Goal: Task Accomplishment & Management: Manage account settings

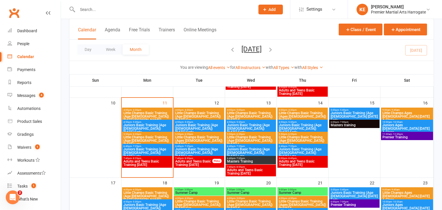
click at [153, 112] on span "Little Champs Basic Training (Age [DEMOGRAPHIC_DATA]) [DATE] [PERSON_NAME]..." at bounding box center [147, 116] width 48 height 10
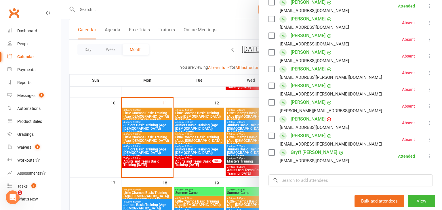
scroll to position [128, 0]
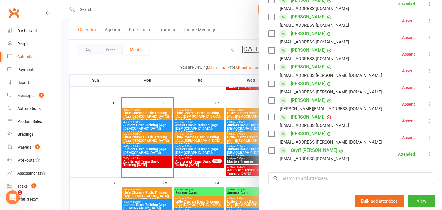
click at [118, 109] on div at bounding box center [251, 105] width 381 height 210
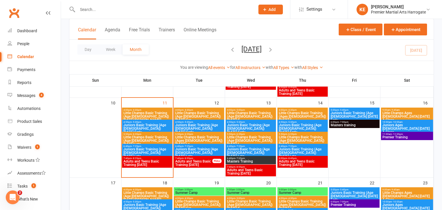
click at [133, 125] on span "Juniors Basic Training (Age [DEMOGRAPHIC_DATA]) [DATE] Early" at bounding box center [147, 129] width 48 height 10
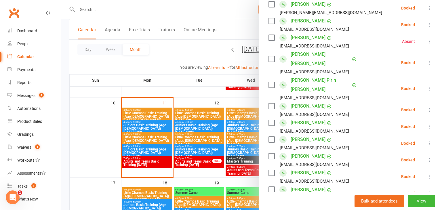
scroll to position [226, 0]
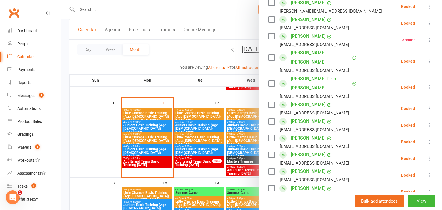
click at [428, 122] on icon at bounding box center [430, 125] width 6 height 6
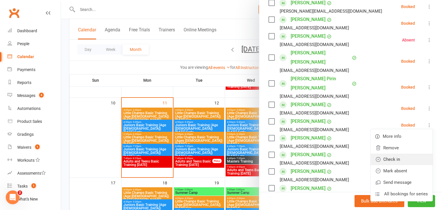
click at [404, 154] on link "Check in" at bounding box center [402, 160] width 62 height 12
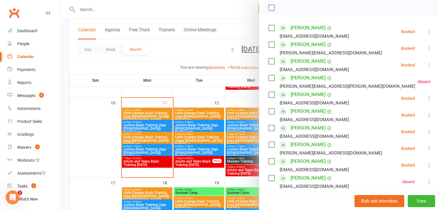
scroll to position [82, 0]
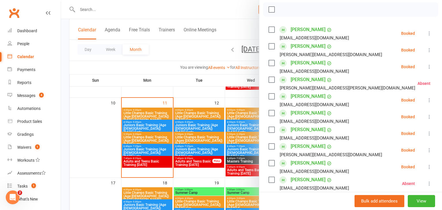
click at [80, 133] on div at bounding box center [251, 105] width 381 height 210
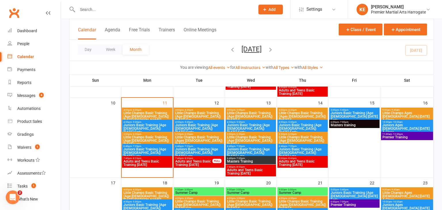
click at [150, 134] on span "5:50pm - 6:20pm" at bounding box center [147, 134] width 48 height 3
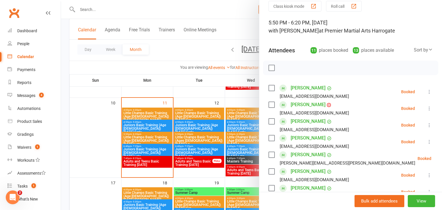
scroll to position [19, 0]
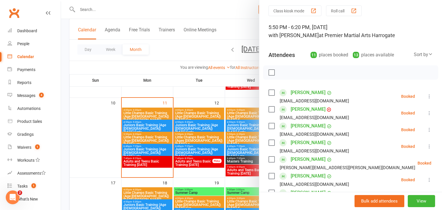
click at [135, 128] on div at bounding box center [251, 105] width 381 height 210
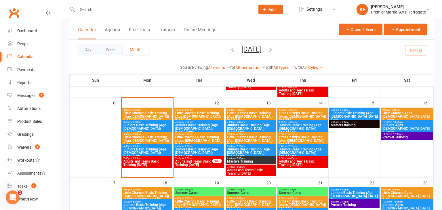
click at [128, 124] on span "Juniors Basic Training (Age [DEMOGRAPHIC_DATA]) [DATE] Early" at bounding box center [147, 129] width 48 height 10
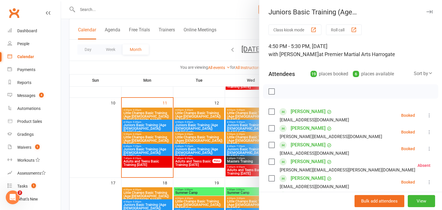
click at [428, 114] on icon at bounding box center [430, 116] width 6 height 6
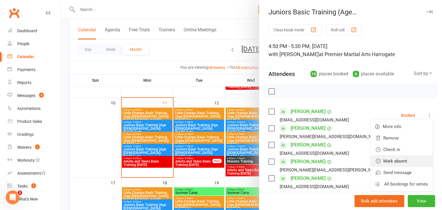
click at [397, 158] on link "Mark absent" at bounding box center [402, 162] width 62 height 12
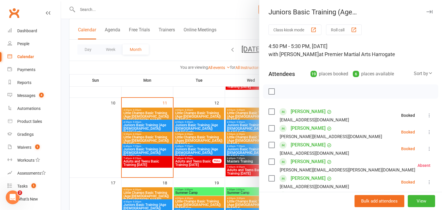
click at [428, 132] on icon at bounding box center [430, 132] width 6 height 6
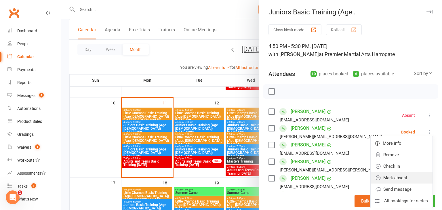
click at [409, 175] on link "Mark absent" at bounding box center [402, 178] width 62 height 12
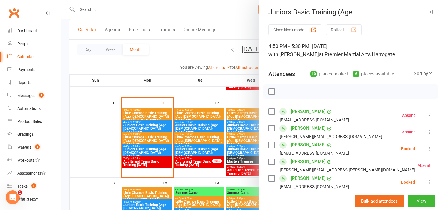
click at [429, 148] on icon at bounding box center [430, 149] width 6 height 6
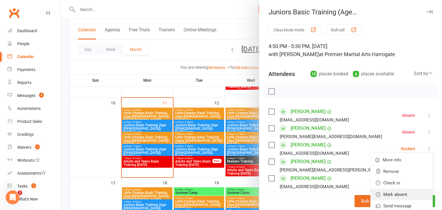
click at [402, 194] on link "Mark absent" at bounding box center [402, 195] width 62 height 12
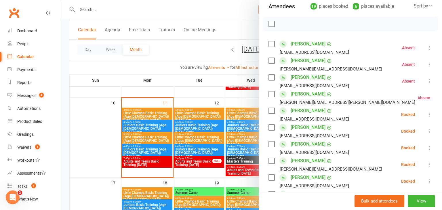
scroll to position [68, 0]
click at [431, 113] on icon at bounding box center [430, 114] width 6 height 6
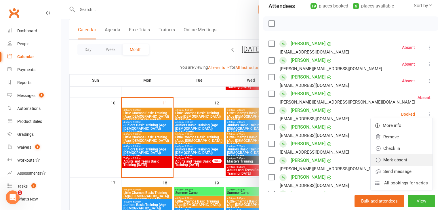
click at [409, 156] on link "Mark absent" at bounding box center [402, 160] width 62 height 12
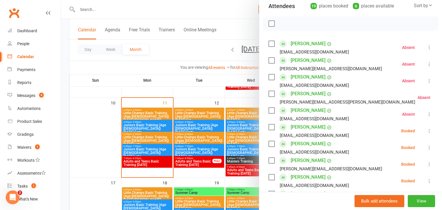
click at [430, 129] on icon at bounding box center [430, 131] width 6 height 6
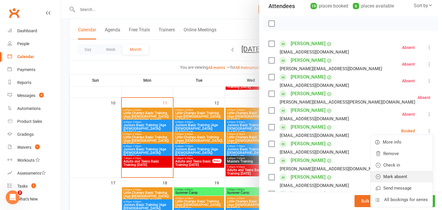
click at [402, 173] on link "Mark absent" at bounding box center [402, 177] width 62 height 12
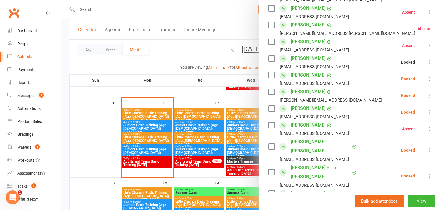
scroll to position [139, 0]
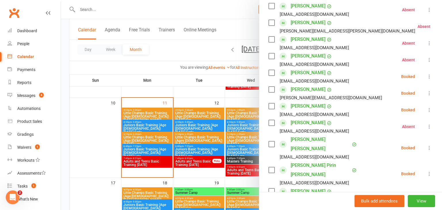
click at [430, 77] on icon at bounding box center [430, 77] width 6 height 6
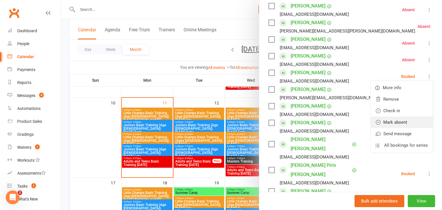
click at [406, 120] on link "Mark absent" at bounding box center [402, 123] width 62 height 12
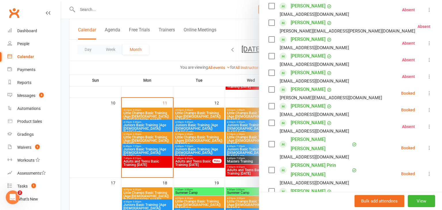
click at [430, 95] on icon at bounding box center [430, 93] width 6 height 6
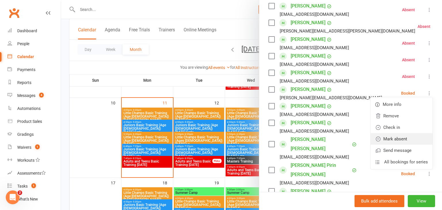
click at [400, 139] on link "Mark absent" at bounding box center [402, 139] width 62 height 12
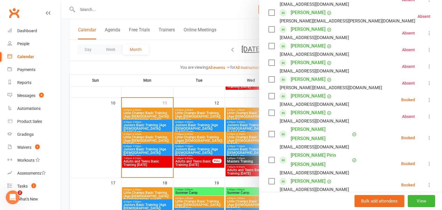
scroll to position [152, 0]
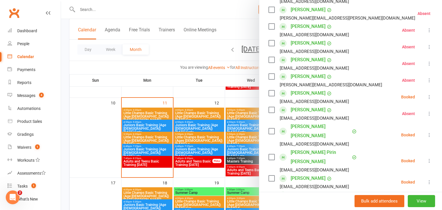
click at [429, 132] on icon at bounding box center [430, 135] width 6 height 6
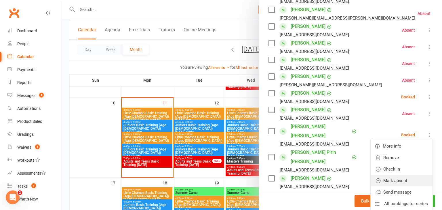
click at [408, 175] on link "Mark absent" at bounding box center [402, 181] width 62 height 12
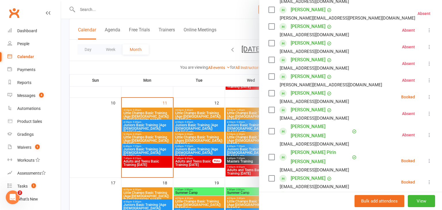
click at [429, 158] on icon at bounding box center [430, 161] width 6 height 6
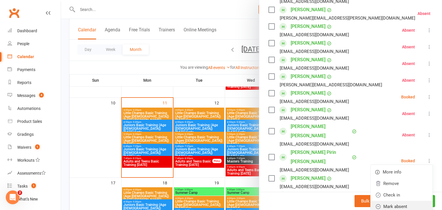
click at [402, 201] on link "Mark absent" at bounding box center [402, 207] width 62 height 12
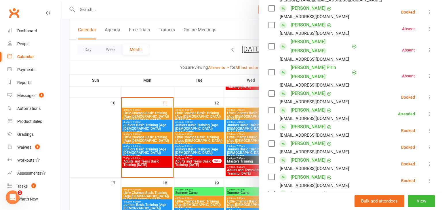
scroll to position [238, 0]
click at [430, 94] on icon at bounding box center [430, 97] width 6 height 6
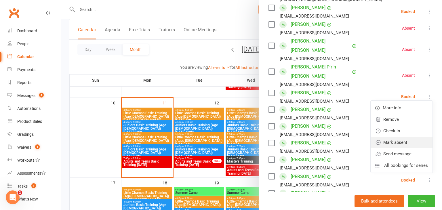
click at [400, 137] on link "Mark absent" at bounding box center [402, 143] width 62 height 12
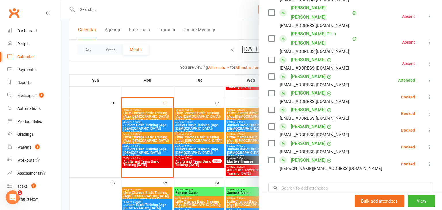
scroll to position [272, 0]
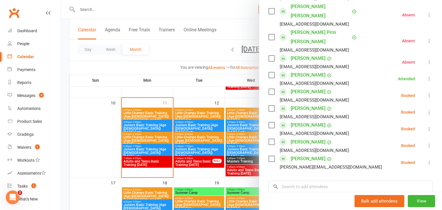
click at [432, 93] on icon at bounding box center [430, 96] width 6 height 6
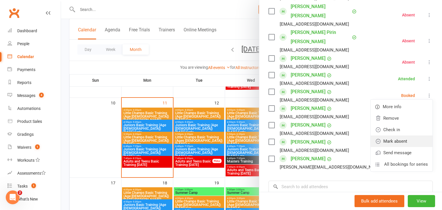
click at [391, 136] on link "Mark absent" at bounding box center [402, 142] width 62 height 12
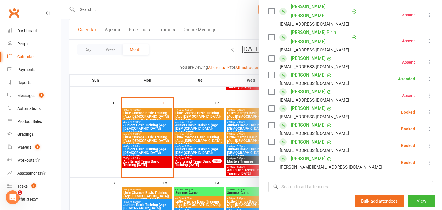
click at [429, 109] on icon at bounding box center [430, 112] width 6 height 6
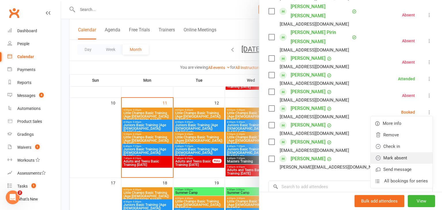
click at [400, 152] on link "Mark absent" at bounding box center [402, 158] width 62 height 12
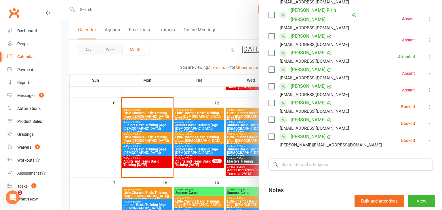
scroll to position [297, 0]
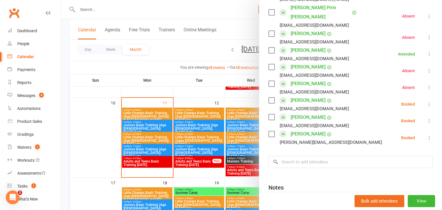
click at [429, 101] on icon at bounding box center [430, 104] width 6 height 6
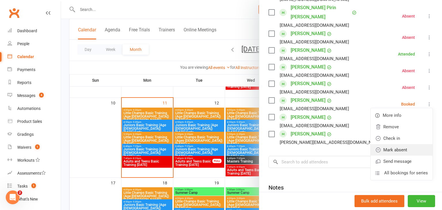
click at [406, 144] on link "Mark absent" at bounding box center [402, 150] width 62 height 12
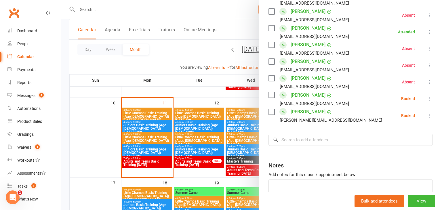
scroll to position [321, 0]
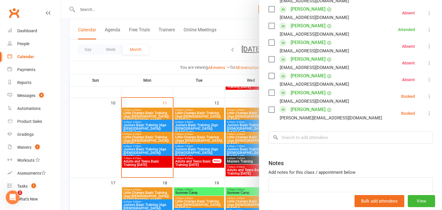
click at [430, 94] on icon at bounding box center [430, 97] width 6 height 6
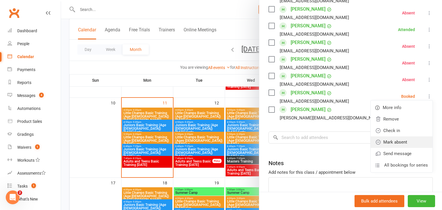
click at [407, 137] on link "Mark absent" at bounding box center [402, 143] width 62 height 12
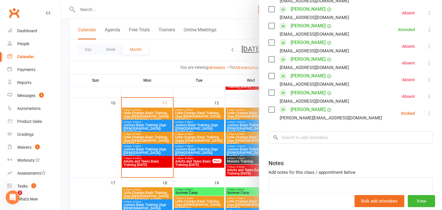
click at [429, 111] on icon at bounding box center [430, 114] width 6 height 6
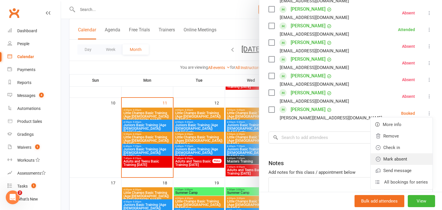
click at [408, 154] on link "Mark absent" at bounding box center [402, 160] width 62 height 12
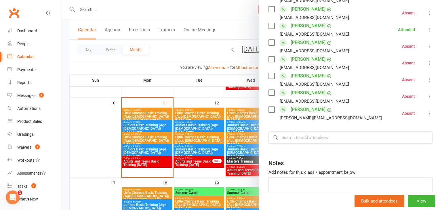
click at [88, 94] on div at bounding box center [251, 105] width 381 height 210
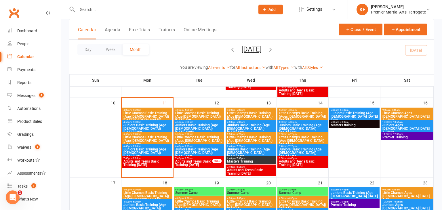
click at [127, 150] on span "Juniors Basic Training (Age [DEMOGRAPHIC_DATA]) [DATE] Late" at bounding box center [147, 153] width 48 height 10
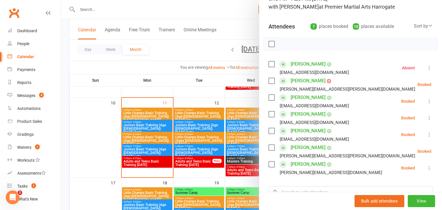
scroll to position [46, 0]
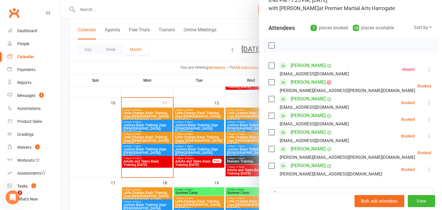
click at [103, 141] on div at bounding box center [251, 105] width 381 height 210
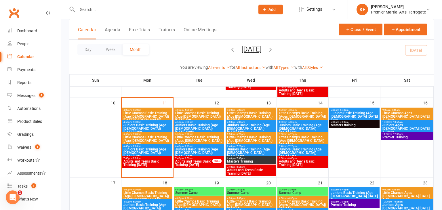
click at [199, 113] on span "Little Champs Basic Training (Age [DEMOGRAPHIC_DATA]) [DATE] Ear..." at bounding box center [199, 116] width 48 height 10
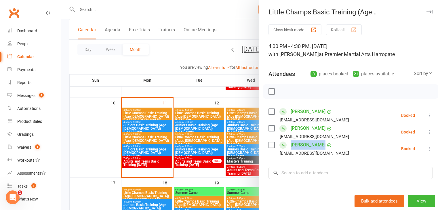
click at [107, 148] on div at bounding box center [251, 105] width 381 height 210
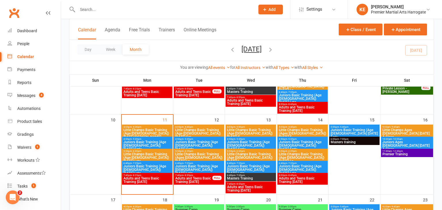
scroll to position [175, 0]
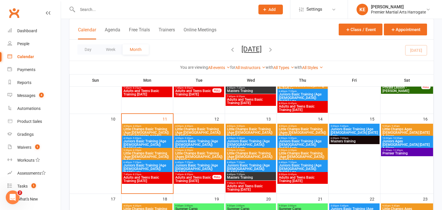
click at [151, 152] on span "Little Champs Basic Training (Age [DEMOGRAPHIC_DATA]) [DATE] Late" at bounding box center [147, 157] width 48 height 10
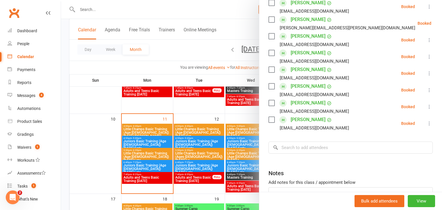
scroll to position [140, 0]
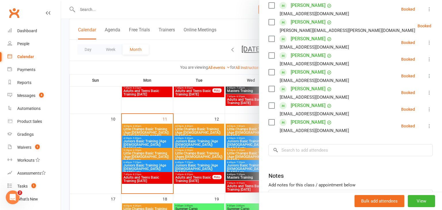
click at [429, 58] on icon at bounding box center [430, 59] width 6 height 6
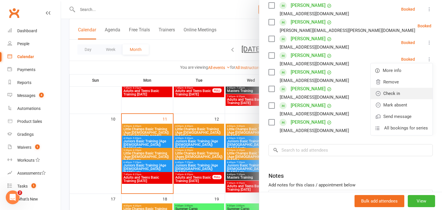
click at [392, 90] on link "Check in" at bounding box center [402, 94] width 62 height 12
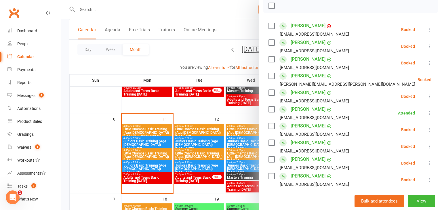
scroll to position [82, 0]
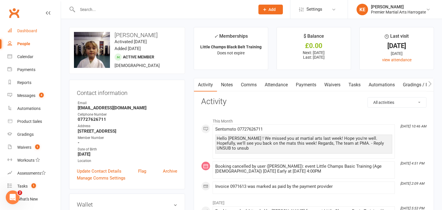
click at [33, 31] on div "Dashboard" at bounding box center [27, 31] width 20 height 5
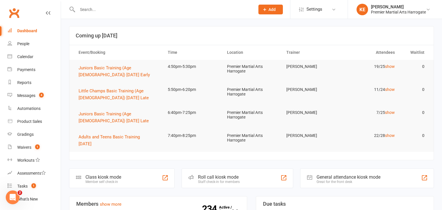
scroll to position [1, 0]
click at [101, 68] on span "Juniors Basic Training (Age [DEMOGRAPHIC_DATA]) [DATE] Early" at bounding box center [114, 71] width 71 height 12
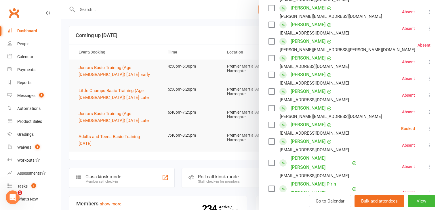
scroll to position [121, 0]
click at [431, 127] on icon at bounding box center [430, 128] width 6 height 6
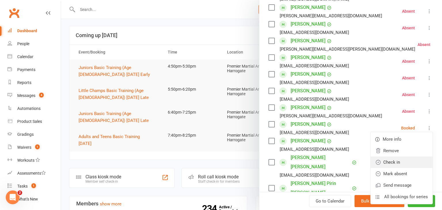
click at [403, 163] on link "Check in" at bounding box center [402, 163] width 62 height 12
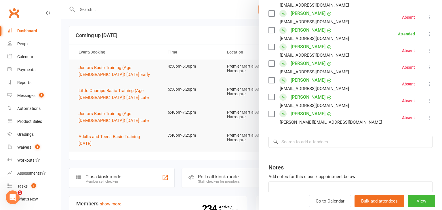
scroll to position [319, 0]
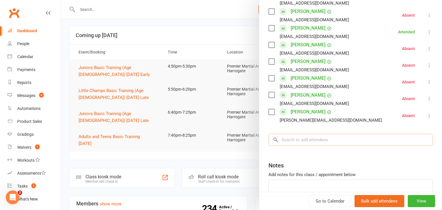
click at [332, 134] on input "search" at bounding box center [351, 140] width 164 height 12
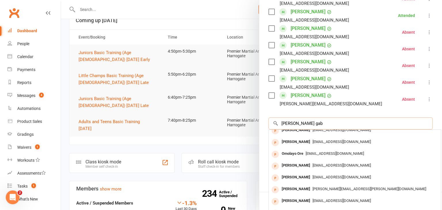
scroll to position [0, 0]
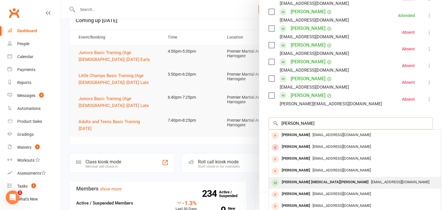
type input "sophia ma"
click at [335, 178] on div "Sophia Yasmin MacKenzie - Clark" at bounding box center [326, 182] width 92 height 8
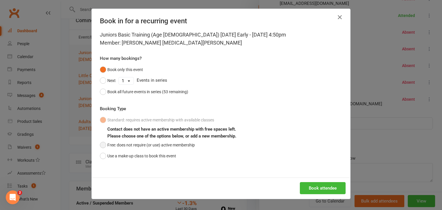
click at [101, 146] on button "Free: does not require (or use) active membership" at bounding box center [147, 145] width 95 height 11
click at [320, 190] on button "Book attendee" at bounding box center [323, 188] width 46 height 12
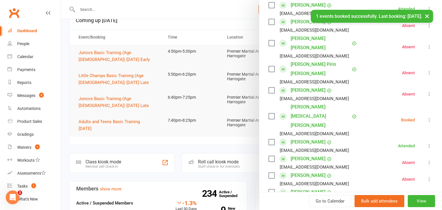
scroll to position [241, 0]
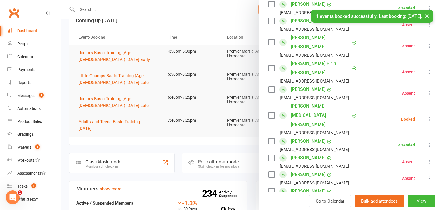
click at [429, 116] on icon at bounding box center [430, 119] width 6 height 6
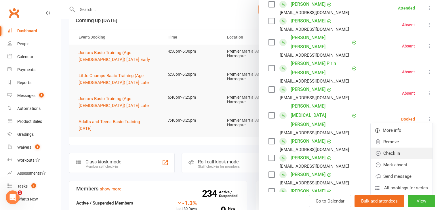
click at [402, 148] on link "Check in" at bounding box center [402, 154] width 62 height 12
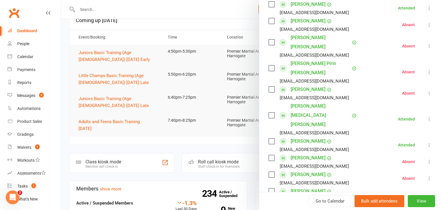
click at [73, 121] on div at bounding box center [251, 105] width 381 height 210
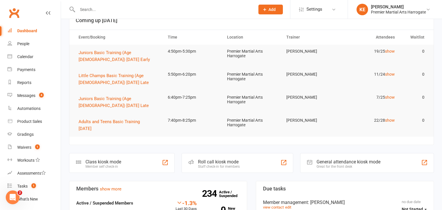
click at [98, 10] on input "text" at bounding box center [163, 9] width 175 height 8
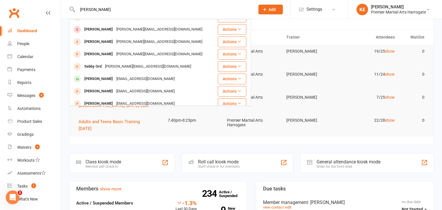
scroll to position [104, 0]
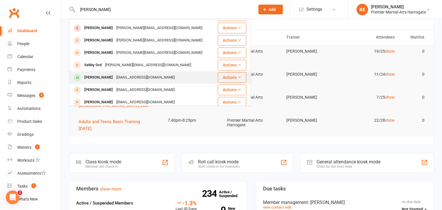
type input "sophie"
click at [105, 73] on div "Sophie mcwilliams" at bounding box center [99, 77] width 32 height 8
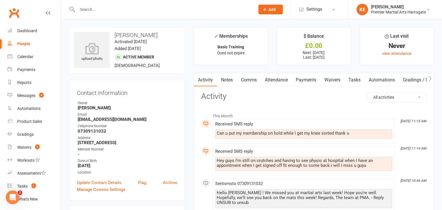
click at [303, 80] on link "Payments" at bounding box center [306, 79] width 29 height 13
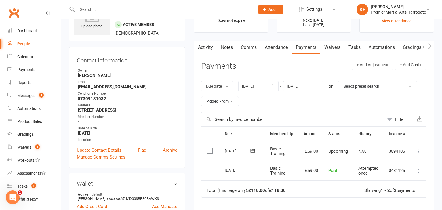
scroll to position [36, 0]
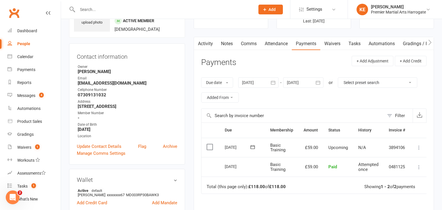
click at [190, 177] on main "✓ Memberships Basic Training Does not expire $ Balance £0.00 Next: 1 Sep 2025 L…" at bounding box center [314, 137] width 249 height 292
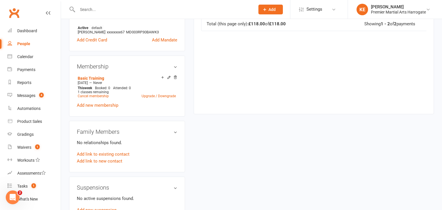
scroll to position [200, 0]
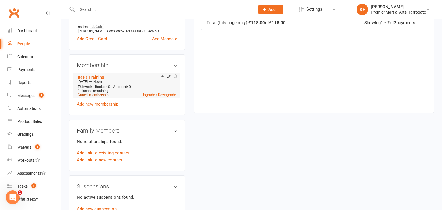
click at [93, 94] on link "Cancel membership" at bounding box center [93, 95] width 31 height 4
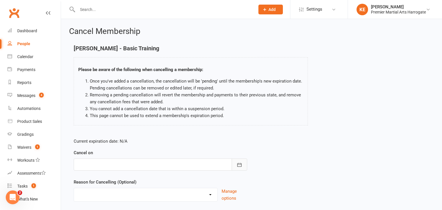
click at [240, 161] on button "button" at bounding box center [240, 165] width 16 height 12
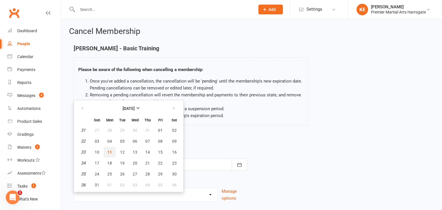
click at [113, 153] on button "11" at bounding box center [110, 152] width 12 height 10
type input "11 Aug 2025"
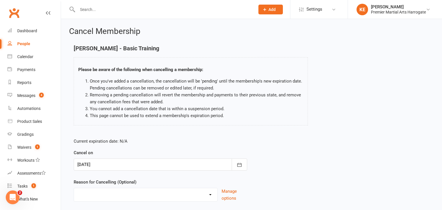
scroll to position [38, 0]
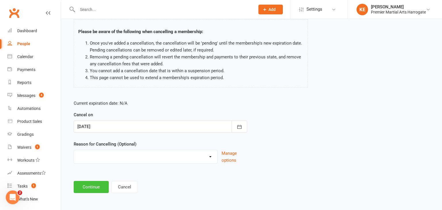
click at [90, 187] on button "Continue" at bounding box center [91, 187] width 35 height 12
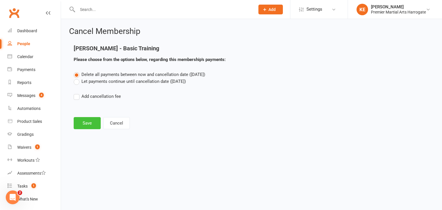
click at [87, 120] on button "Save" at bounding box center [87, 123] width 27 height 12
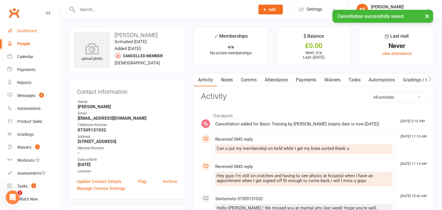
click at [28, 29] on div "Dashboard" at bounding box center [27, 31] width 20 height 5
